Goal: Navigation & Orientation: Go to known website

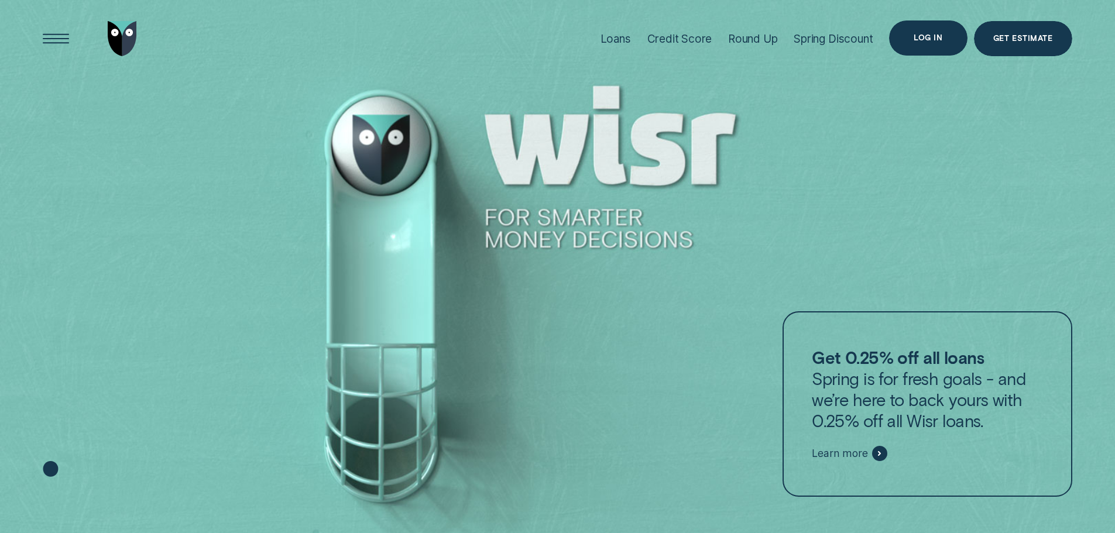
click at [944, 44] on div "Log in" at bounding box center [928, 37] width 78 height 35
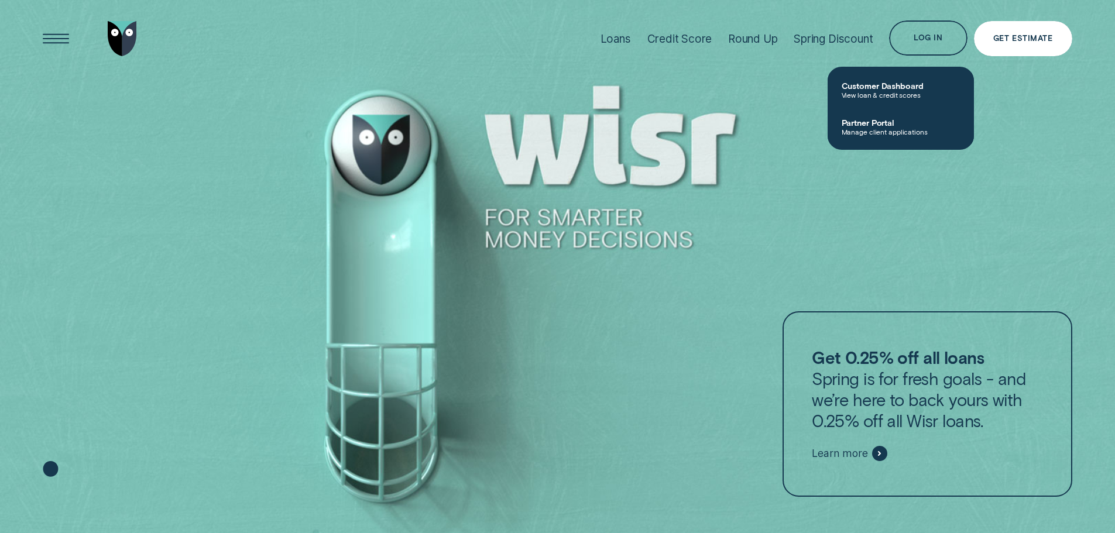
click at [1028, 36] on div "Get Estimate" at bounding box center [1022, 38] width 59 height 7
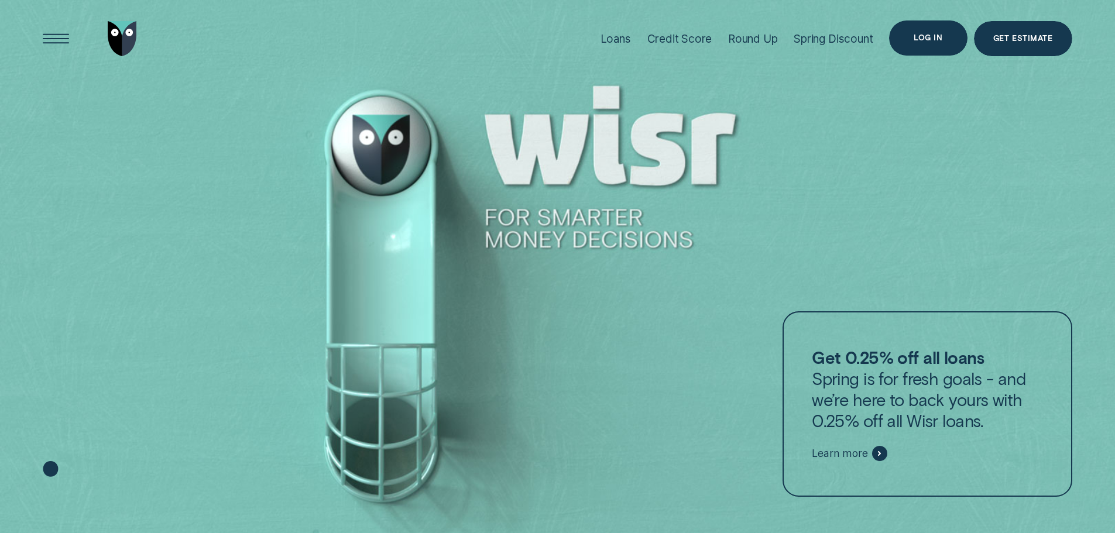
click at [905, 28] on div "Log in" at bounding box center [928, 37] width 78 height 35
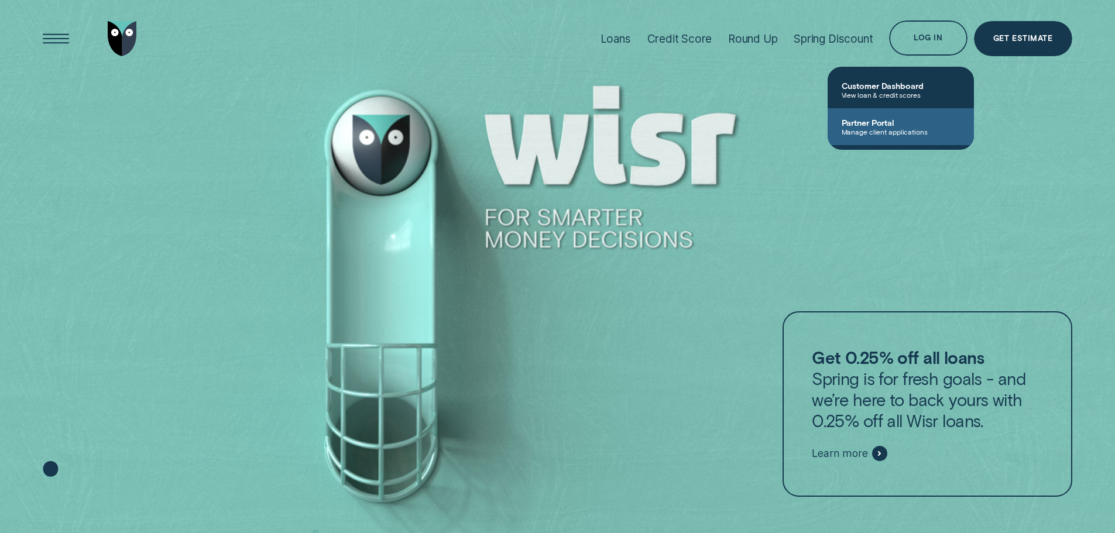
click at [907, 126] on span "Partner Portal" at bounding box center [901, 123] width 118 height 10
